Goal: Information Seeking & Learning: Find specific fact

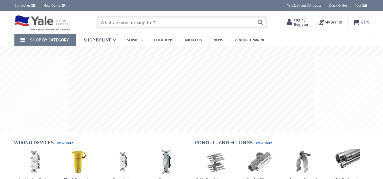
type input "90-B1N"
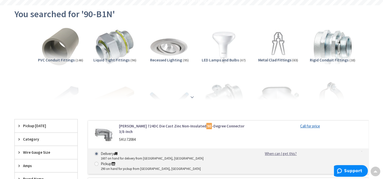
click at [190, 94] on strong at bounding box center [192, 97] width 6 height 6
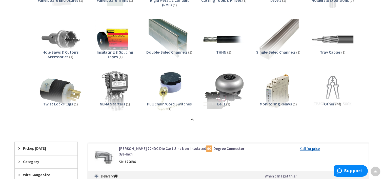
scroll to position [683, 0]
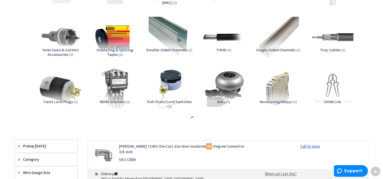
click at [112, 37] on img at bounding box center [115, 37] width 46 height 46
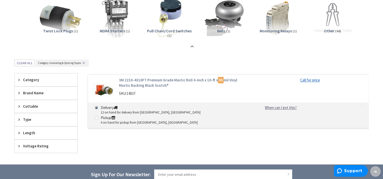
scroll to position [686, 0]
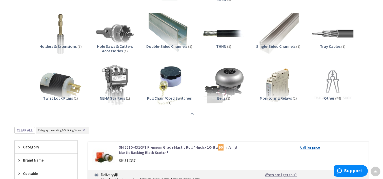
click at [192, 113] on strong at bounding box center [192, 114] width 6 height 6
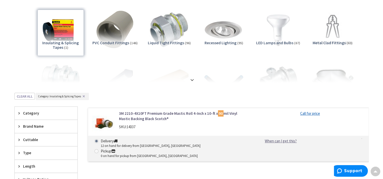
scroll to position [56, 0]
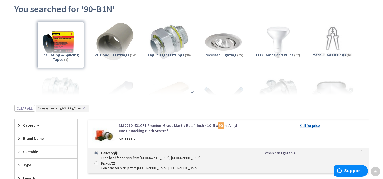
click at [192, 87] on div at bounding box center [191, 81] width 329 height 28
click at [191, 89] on strong at bounding box center [192, 92] width 6 height 6
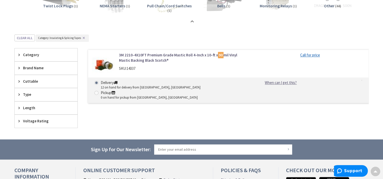
scroll to position [755, 0]
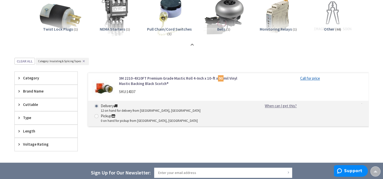
click at [33, 90] on span "Brand Name" at bounding box center [43, 91] width 41 height 5
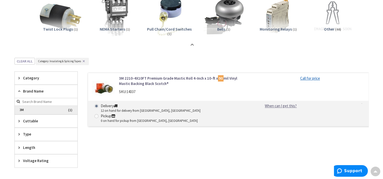
click at [40, 110] on span "3M" at bounding box center [46, 110] width 63 height 9
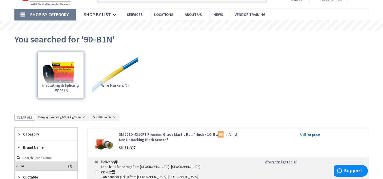
scroll to position [76, 0]
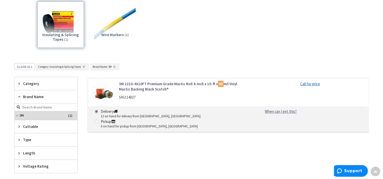
click at [83, 68] on button "✕" at bounding box center [84, 67] width 6 height 4
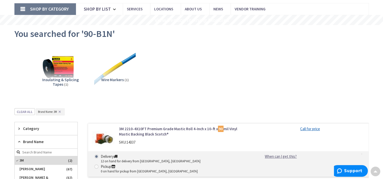
scroll to position [0, 0]
